Goal: Transaction & Acquisition: Purchase product/service

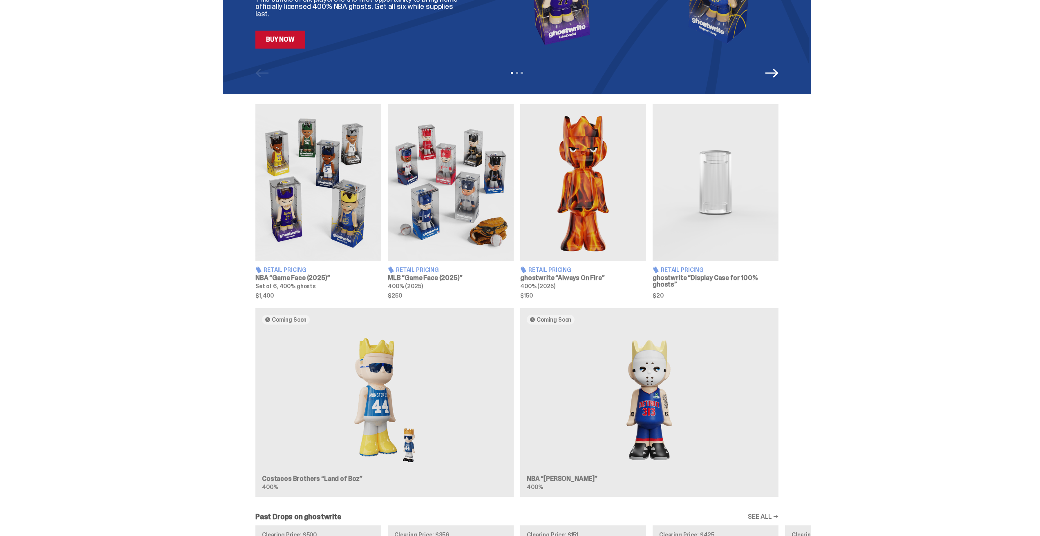
scroll to position [204, 0]
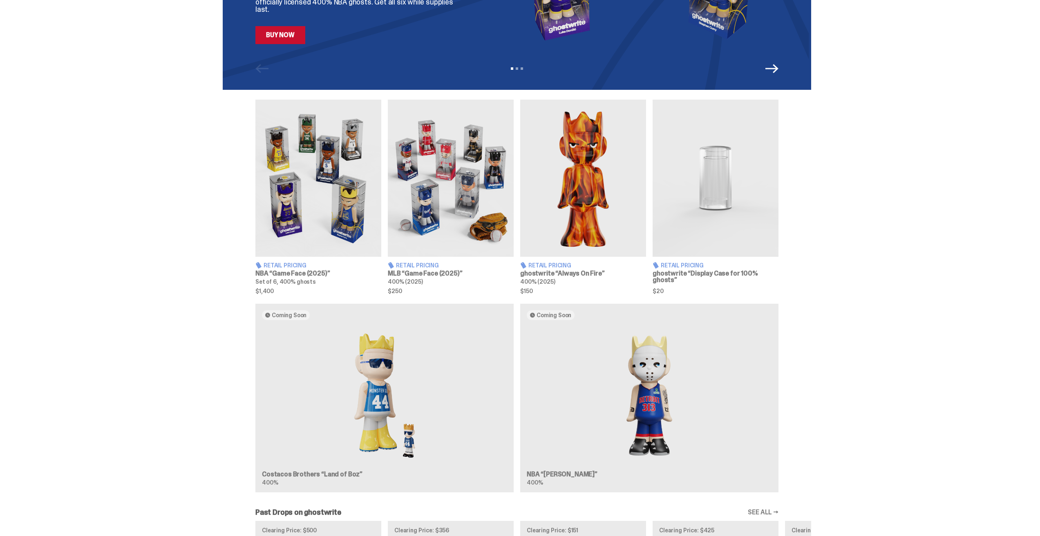
click at [437, 222] on img at bounding box center [451, 178] width 126 height 157
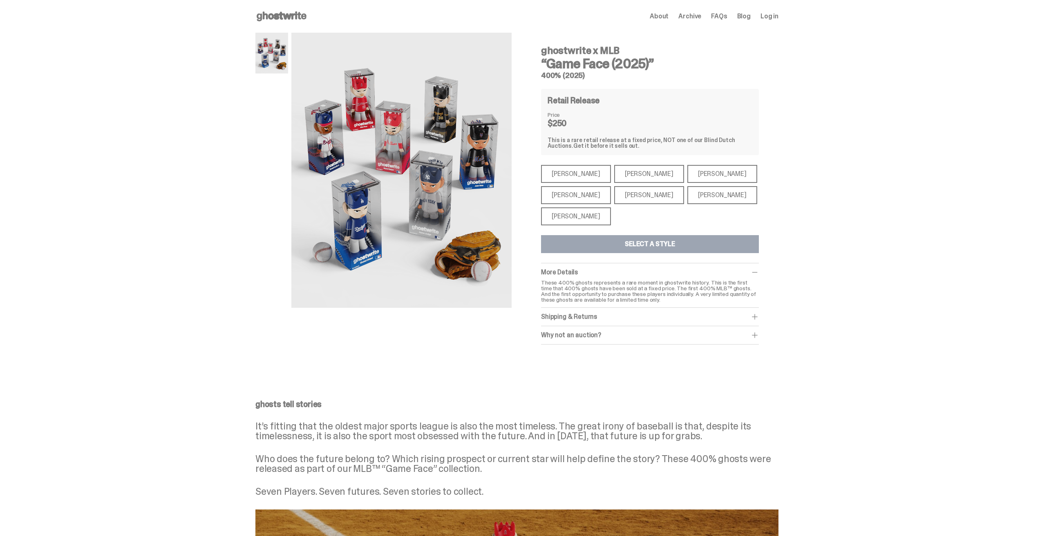
click at [570, 220] on div "[PERSON_NAME]" at bounding box center [576, 217] width 70 height 18
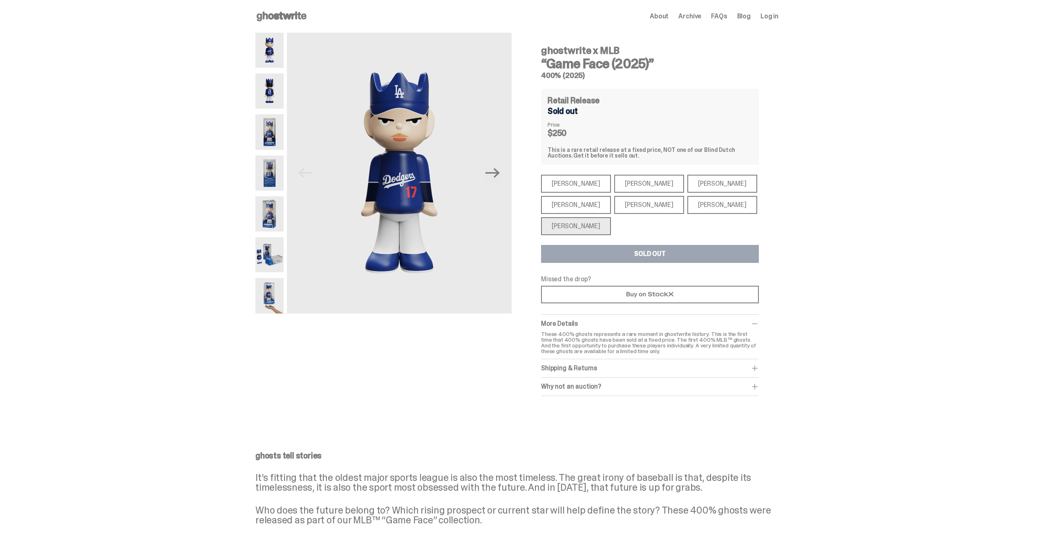
click at [271, 92] on img at bounding box center [269, 91] width 28 height 35
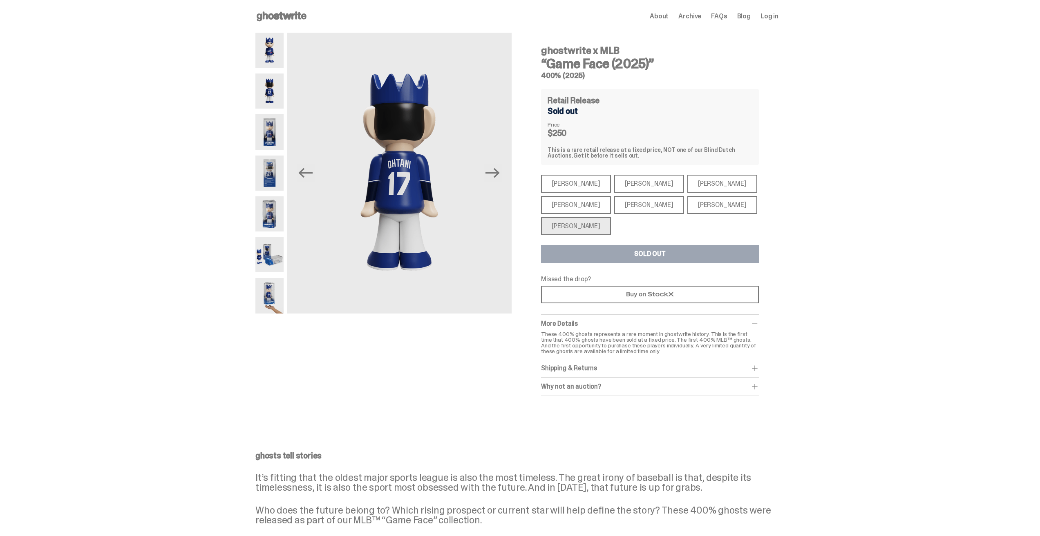
click at [271, 177] on img at bounding box center [269, 173] width 28 height 35
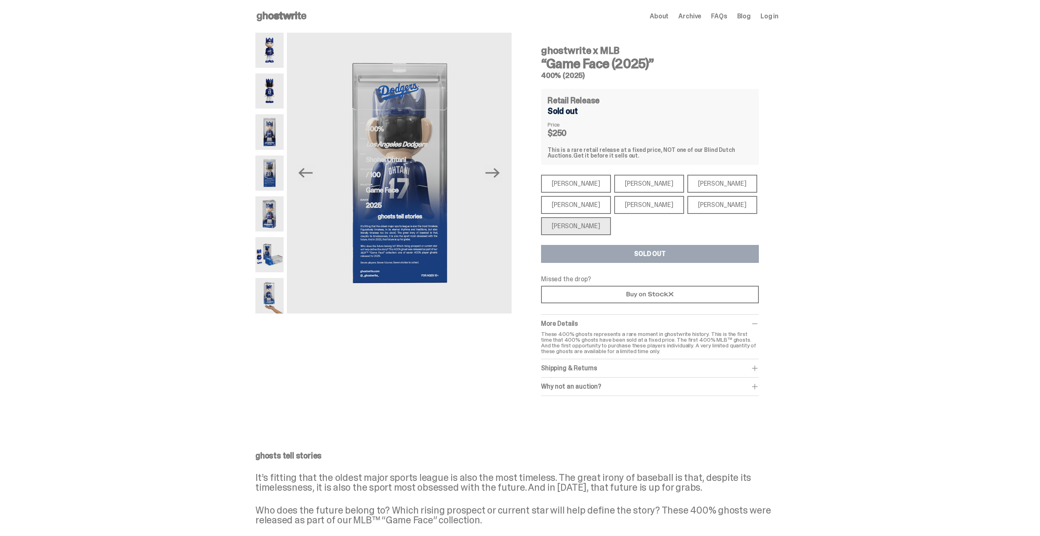
click at [274, 295] on img at bounding box center [269, 295] width 28 height 35
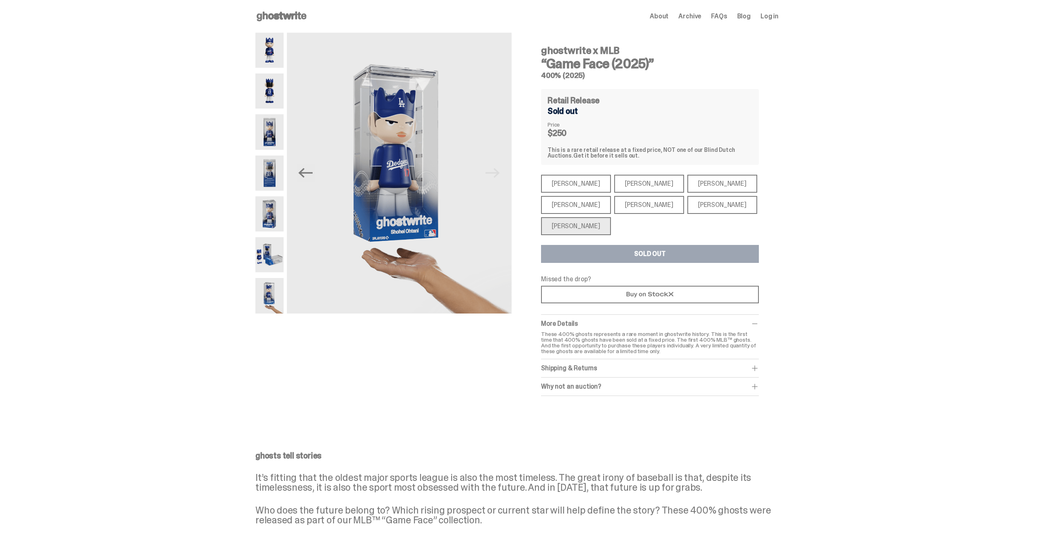
click at [279, 255] on img at bounding box center [269, 254] width 28 height 35
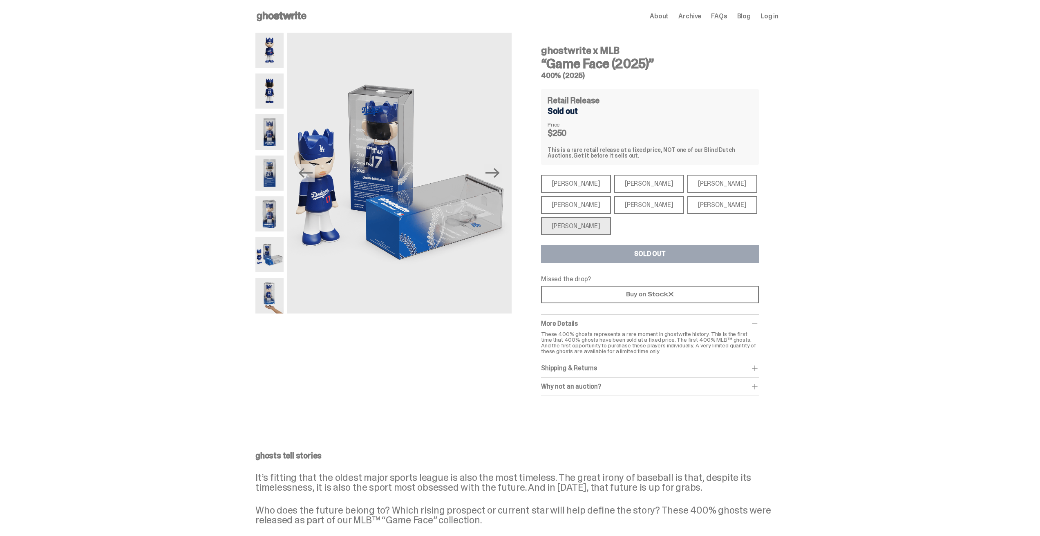
click at [569, 183] on div "[PERSON_NAME]" at bounding box center [576, 184] width 70 height 18
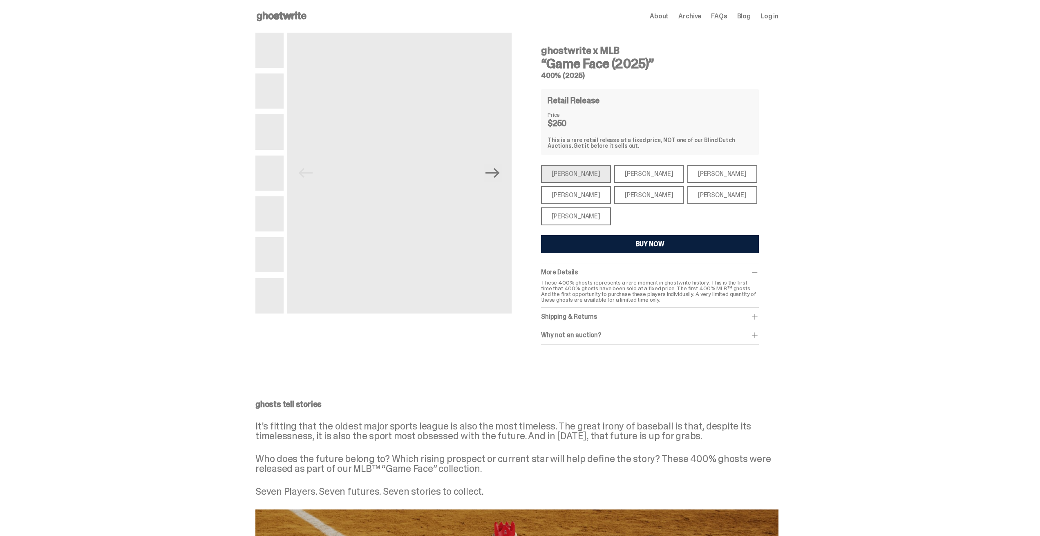
click at [572, 197] on div "[PERSON_NAME]" at bounding box center [576, 195] width 70 height 18
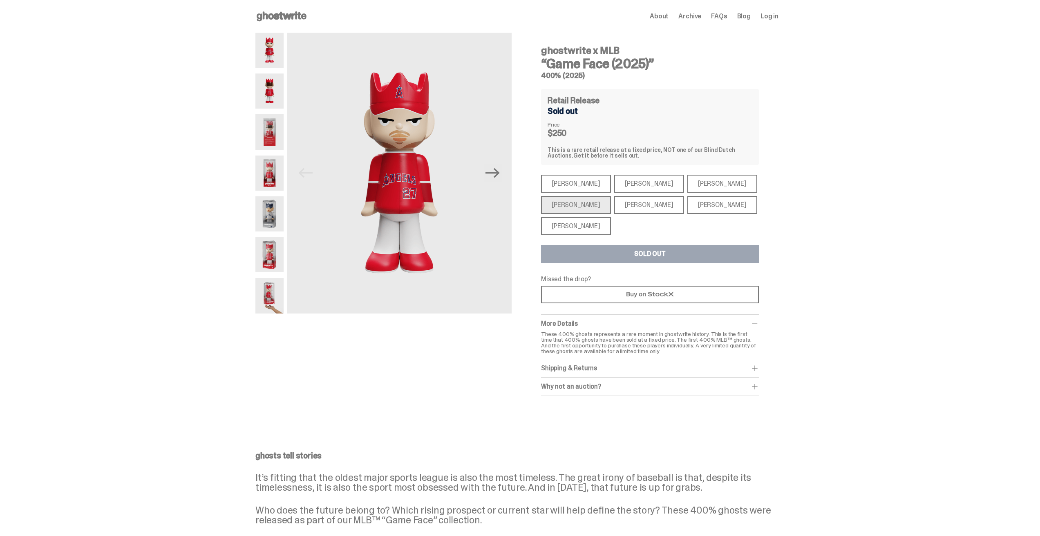
click at [572, 181] on div "[PERSON_NAME]" at bounding box center [576, 184] width 70 height 18
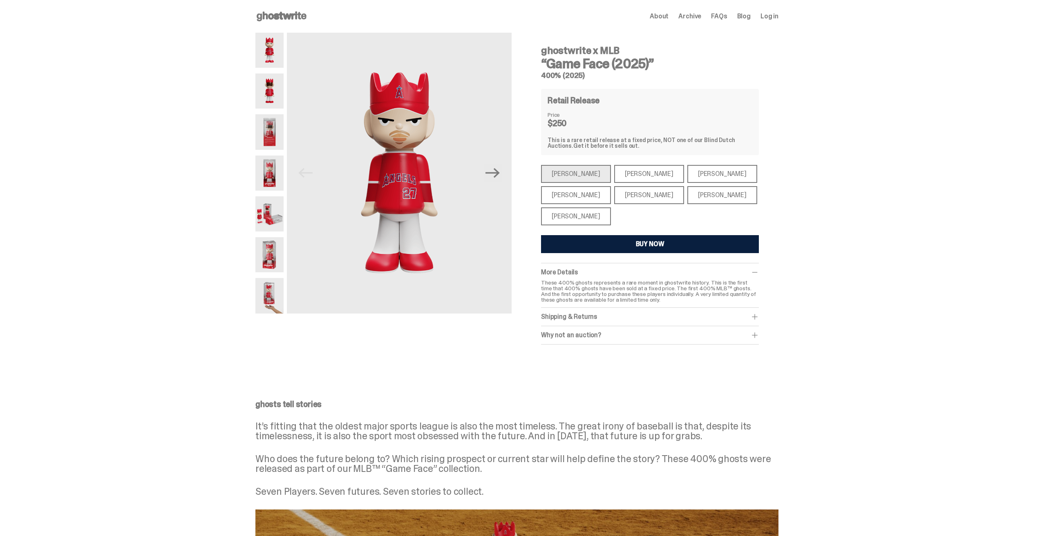
click at [693, 176] on div "[PERSON_NAME]" at bounding box center [722, 174] width 70 height 18
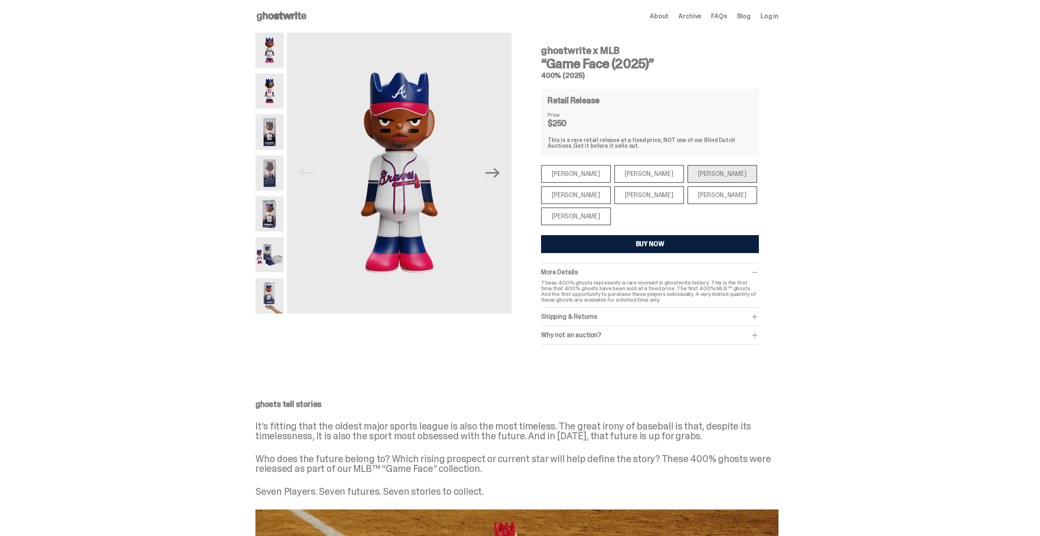
click at [687, 196] on div "[PERSON_NAME]" at bounding box center [722, 195] width 70 height 18
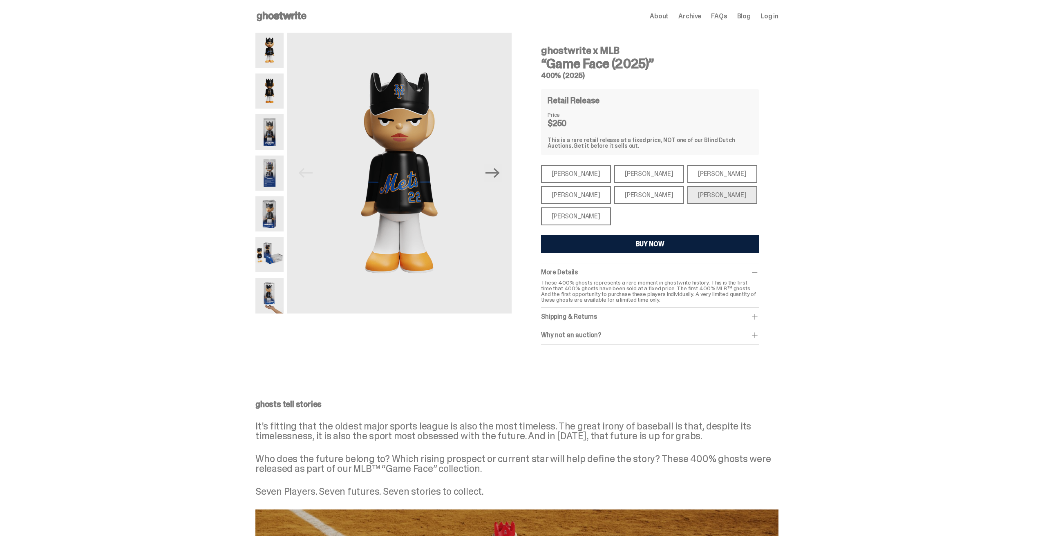
click at [641, 193] on div "[PERSON_NAME]" at bounding box center [649, 195] width 70 height 18
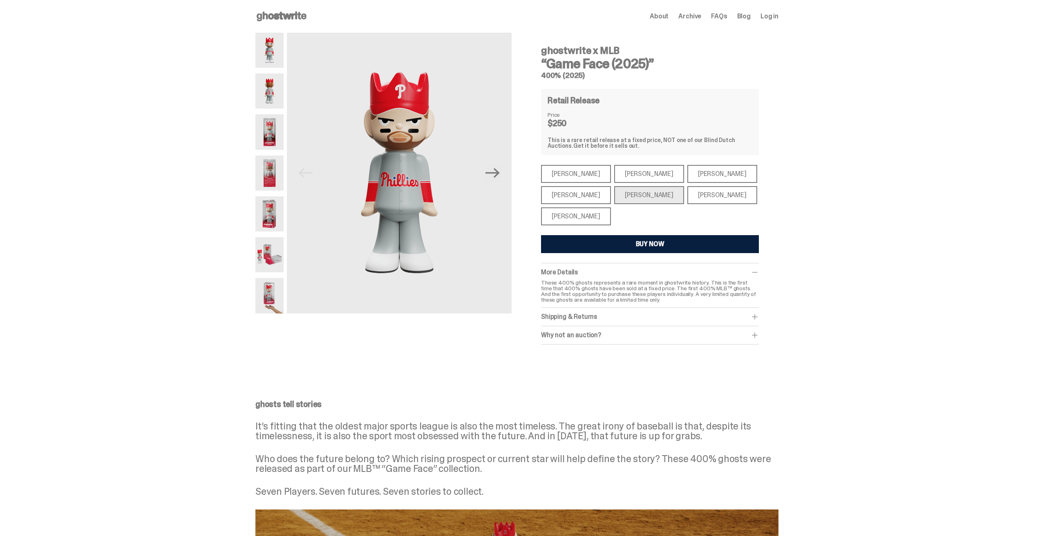
click at [628, 169] on div "[PERSON_NAME]" at bounding box center [649, 174] width 70 height 18
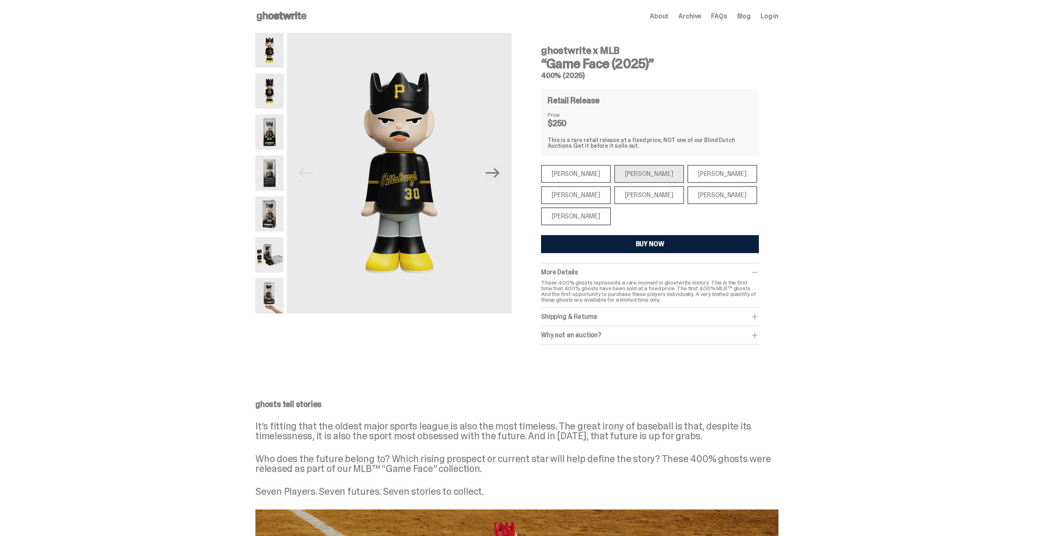
click at [571, 217] on div "[PERSON_NAME]" at bounding box center [576, 217] width 70 height 18
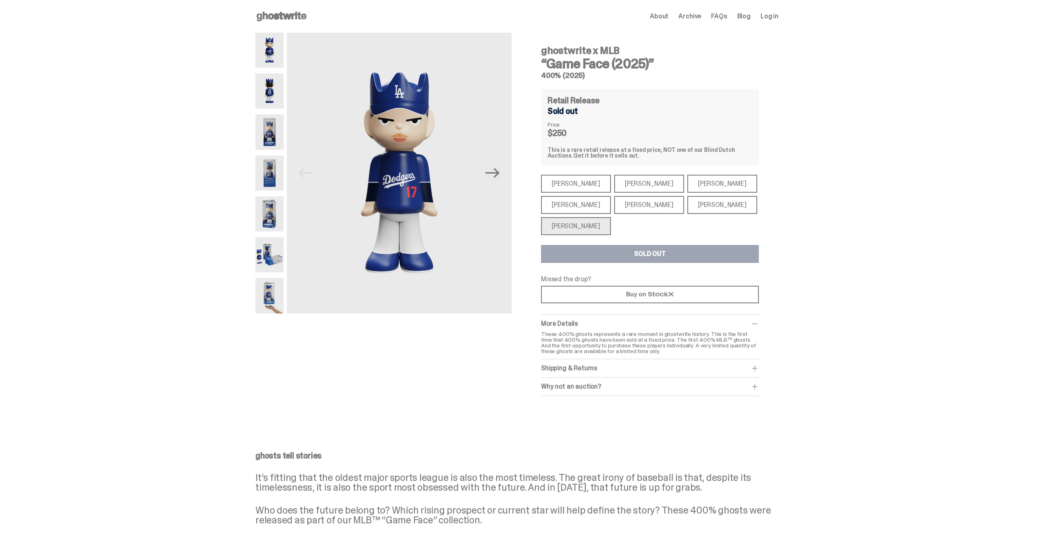
click at [571, 186] on div "[PERSON_NAME]" at bounding box center [576, 184] width 70 height 18
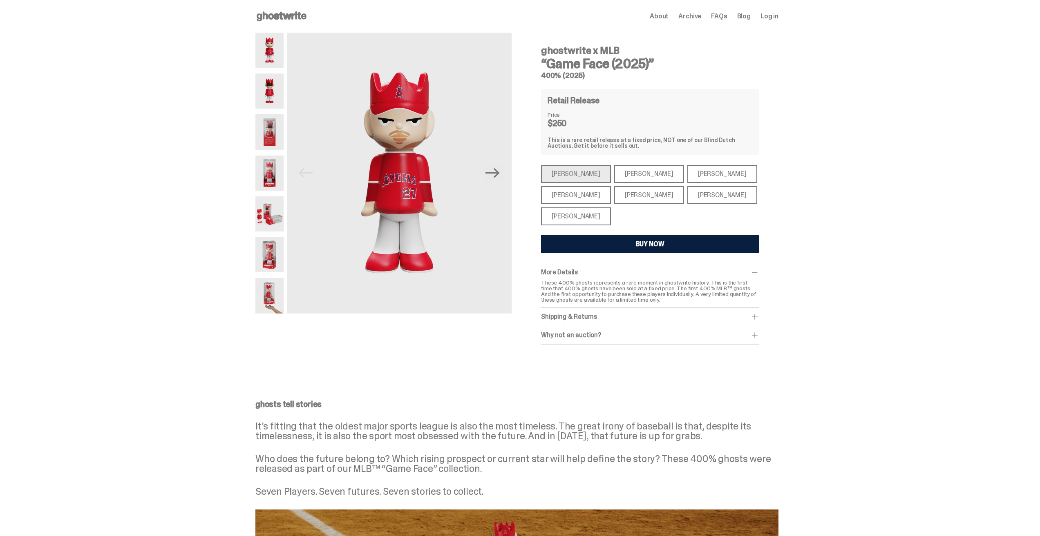
click at [570, 192] on div "[PERSON_NAME]" at bounding box center [576, 195] width 70 height 18
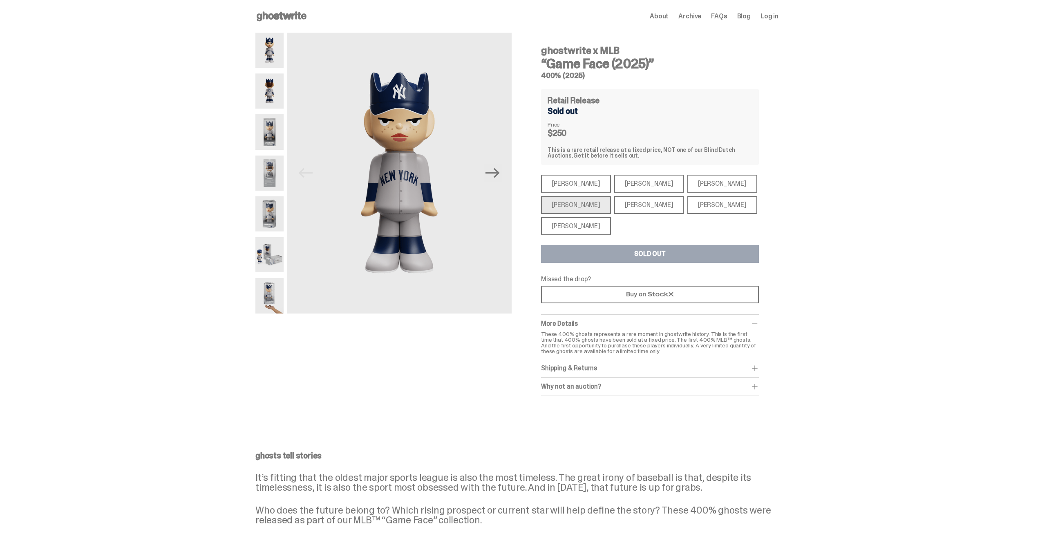
click at [621, 183] on div "[PERSON_NAME]" at bounding box center [649, 184] width 70 height 18
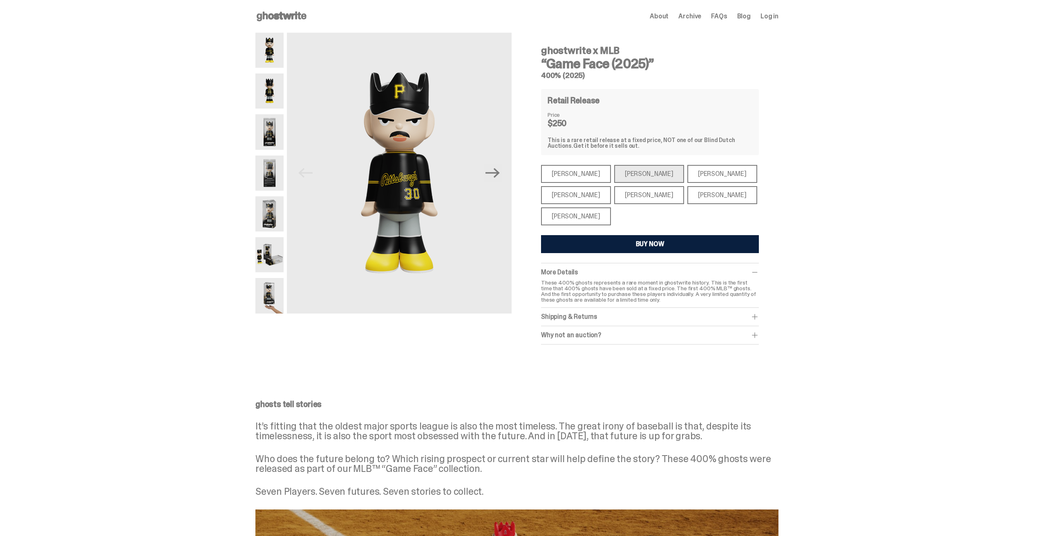
click at [755, 333] on span at bounding box center [755, 335] width 8 height 8
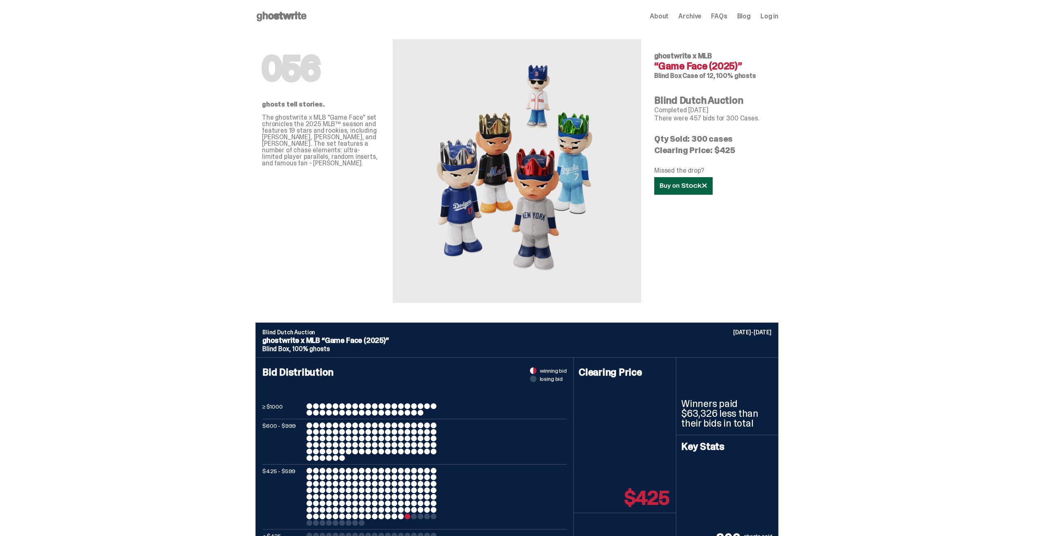
click at [694, 187] on icon at bounding box center [683, 186] width 47 height 6
